Goal: Task Accomplishment & Management: Manage account settings

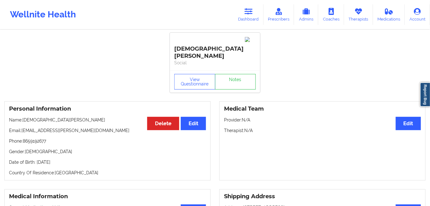
click at [63, 151] on div "Personal Information Edit Delete Name: [DEMOGRAPHIC_DATA][PERSON_NAME] Email: […" at bounding box center [107, 140] width 206 height 79
click at [66, 159] on p "Date of Birth: [DEMOGRAPHIC_DATA]" at bounding box center [107, 162] width 197 height 6
copy p "1998"
click at [194, 74] on button "View Questionnaire" at bounding box center [194, 82] width 41 height 16
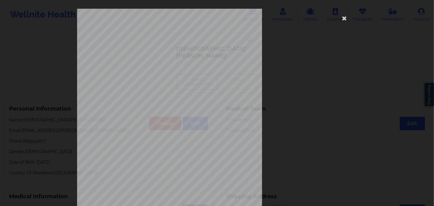
scroll to position [90, 0]
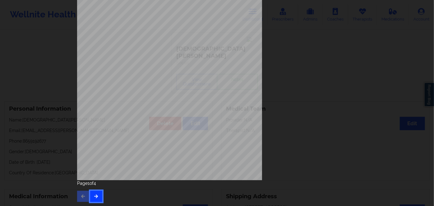
click at [100, 198] on button "button" at bounding box center [96, 196] width 12 height 11
click at [98, 201] on button "button" at bounding box center [96, 196] width 12 height 11
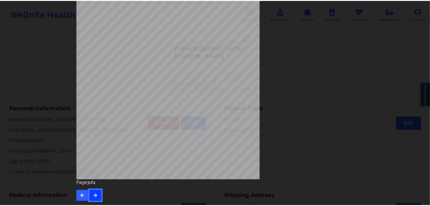
scroll to position [0, 0]
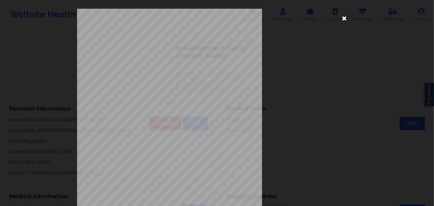
click at [345, 15] on icon at bounding box center [345, 18] width 10 height 10
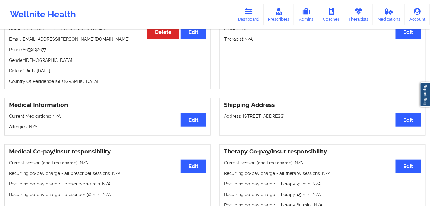
scroll to position [28, 0]
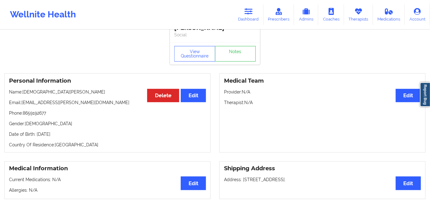
click at [76, 124] on div "Personal Information Edit Delete Name: [DEMOGRAPHIC_DATA][PERSON_NAME] Email: […" at bounding box center [107, 112] width 206 height 79
drag, startPoint x: 77, startPoint y: 119, endPoint x: 40, endPoint y: 119, distance: 37.0
click at [36, 131] on p "Date of Birth: [DEMOGRAPHIC_DATA]" at bounding box center [107, 134] width 197 height 6
copy p "[DATE]"
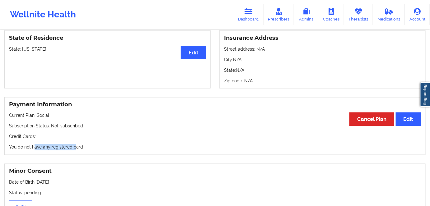
drag, startPoint x: 35, startPoint y: 128, endPoint x: 29, endPoint y: 128, distance: 5.9
click at [30, 128] on div "Payment Information Edit Cancel Plan Current Plan: Social Subscription Status: …" at bounding box center [214, 126] width 421 height 58
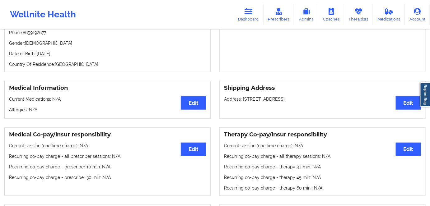
scroll to position [85, 0]
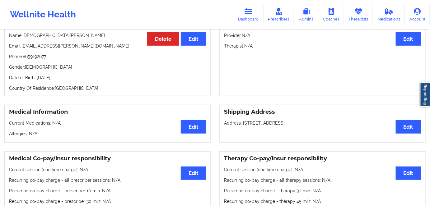
click at [63, 75] on p "Date of Birth: [DEMOGRAPHIC_DATA]" at bounding box center [107, 78] width 197 height 6
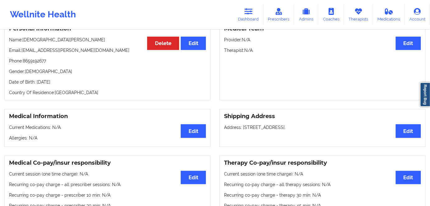
scroll to position [28, 0]
